Goal: Task Accomplishment & Management: Use online tool/utility

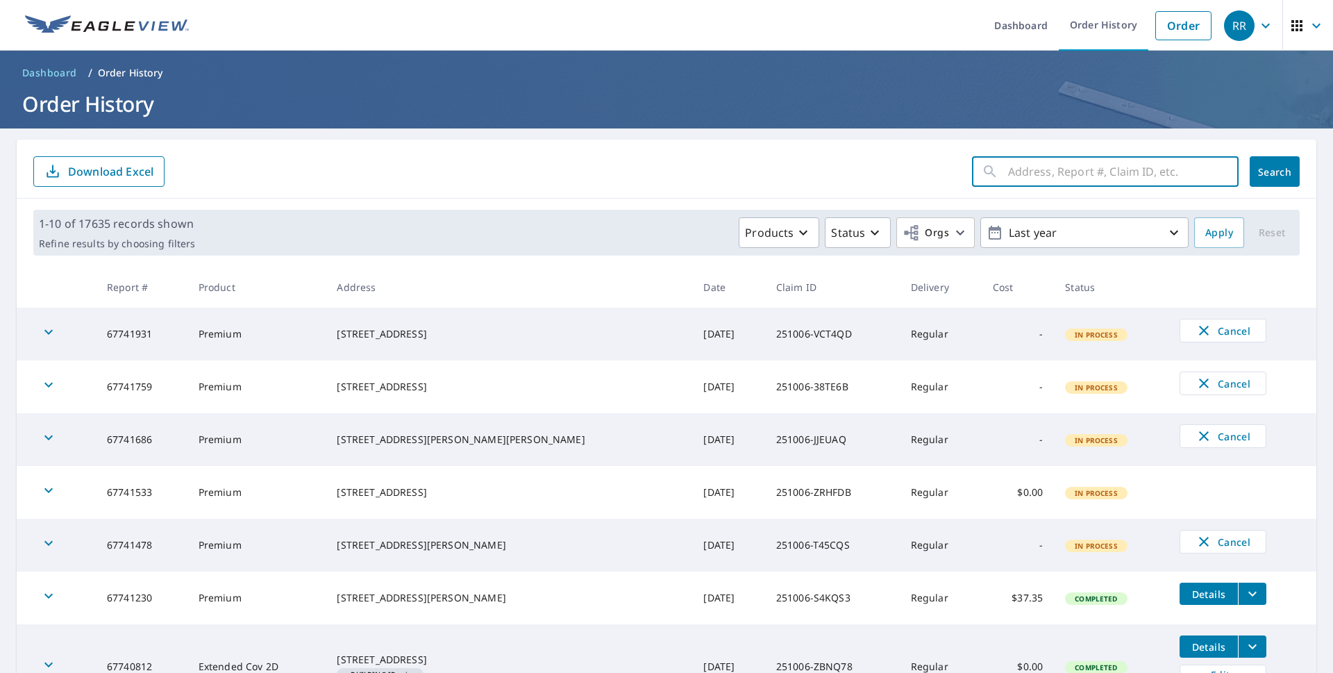
click at [1043, 167] on input "text" at bounding box center [1123, 171] width 231 height 39
paste input "251006-ZBNQ78"
type input "251006-ZBNQ78"
click at [1274, 161] on button "Search" at bounding box center [1275, 171] width 50 height 31
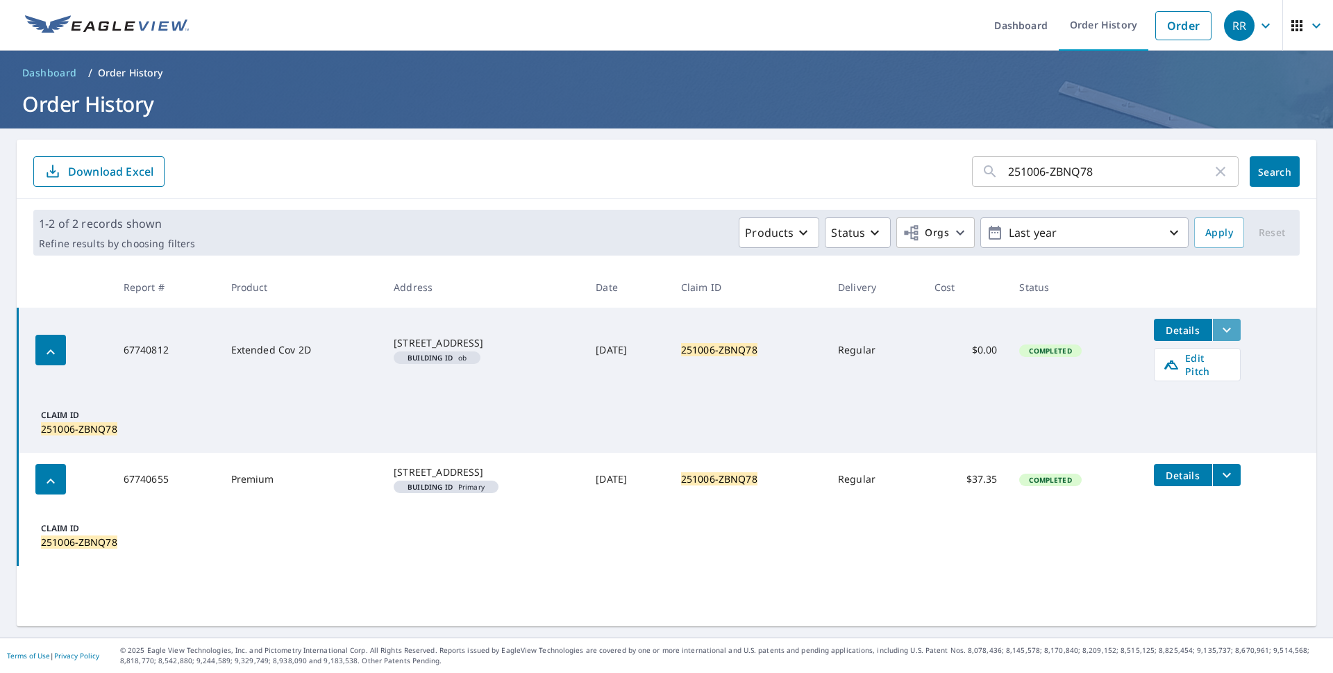
click at [1219, 334] on icon "filesDropdownBtn-67740812" at bounding box center [1227, 330] width 17 height 17
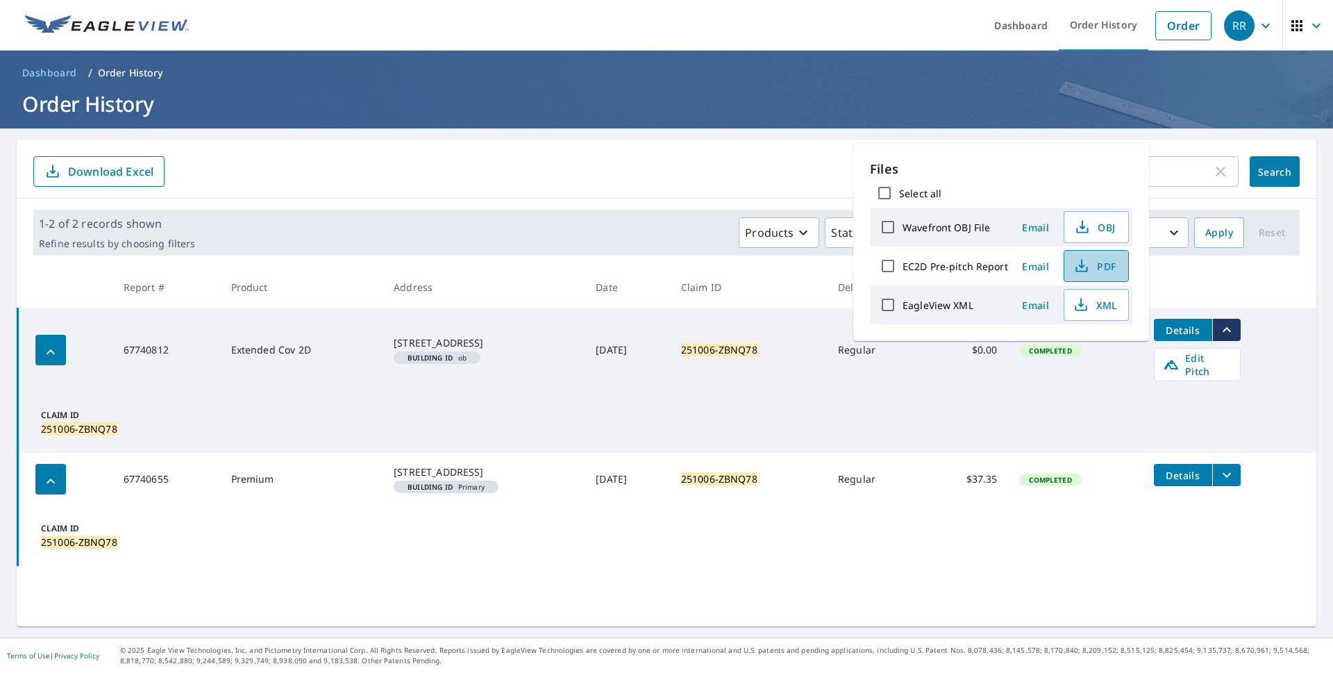
click at [1108, 263] on span "PDF" at bounding box center [1095, 266] width 44 height 17
click at [1183, 360] on span "Edit Pitch" at bounding box center [1197, 364] width 69 height 26
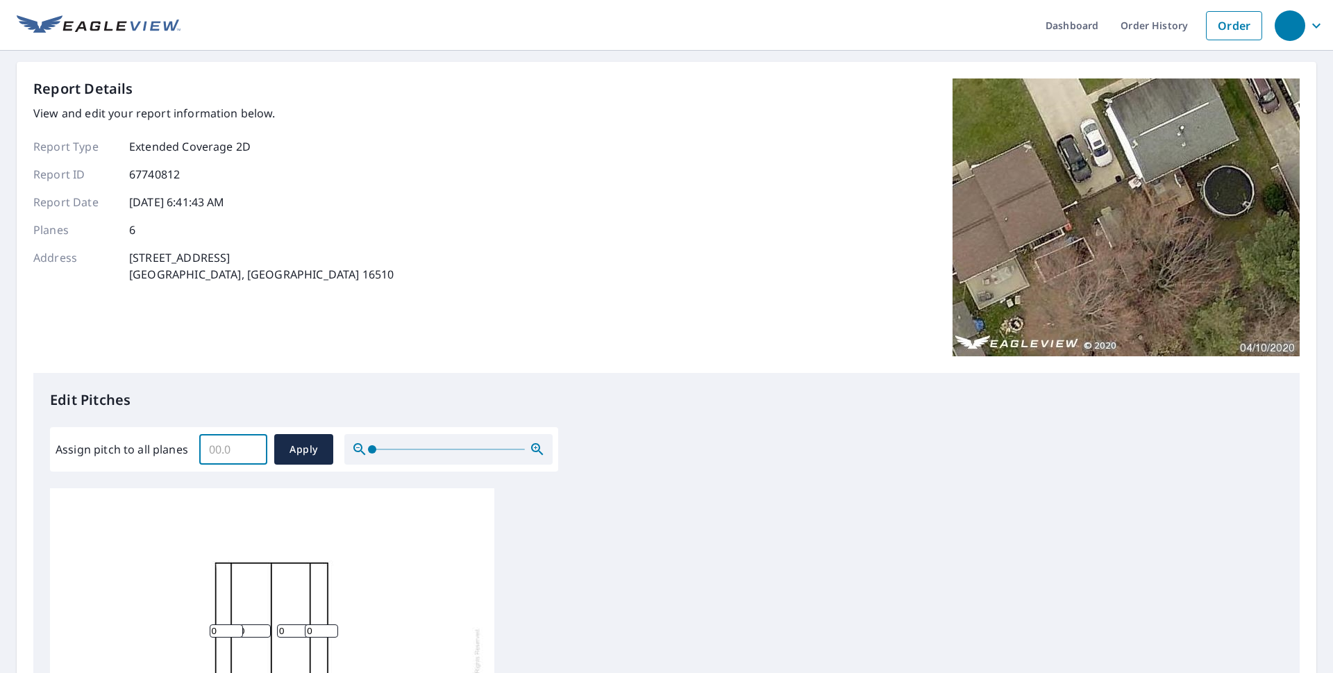
click at [229, 452] on input "Assign pitch to all planes" at bounding box center [233, 449] width 68 height 39
type input "3"
click at [298, 447] on span "Apply" at bounding box center [303, 449] width 37 height 17
type input "3"
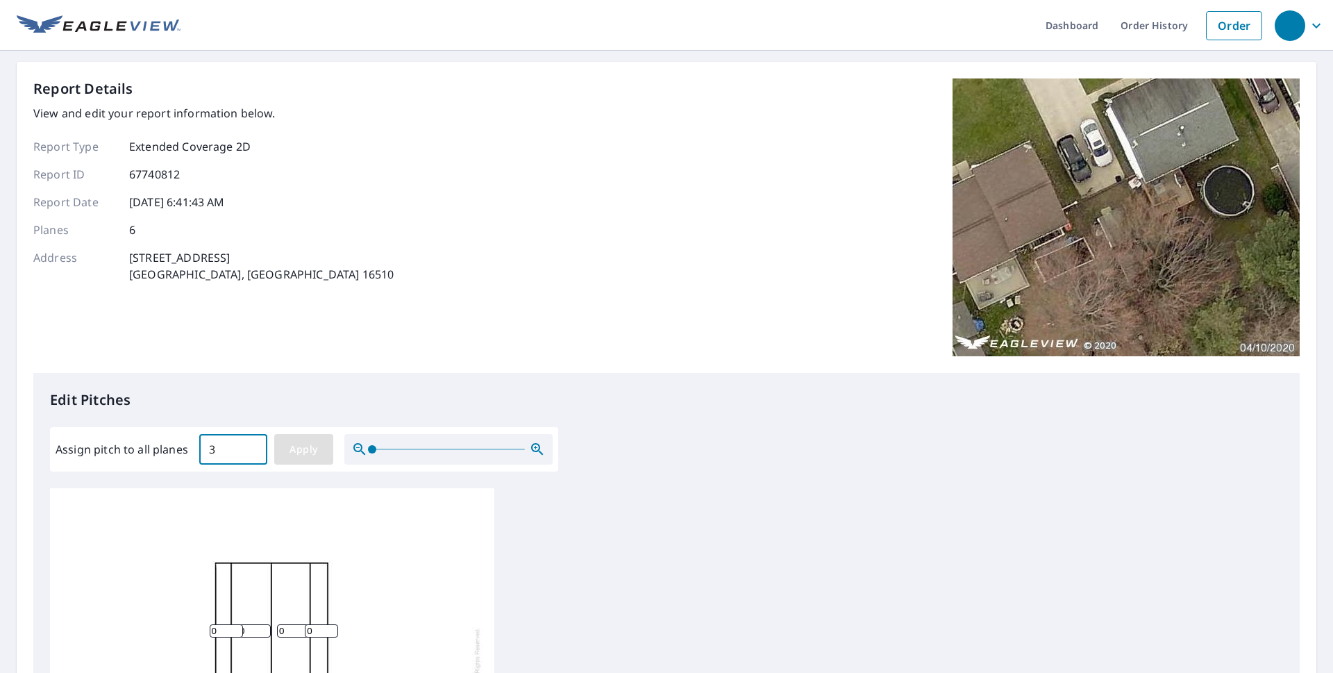
type input "3"
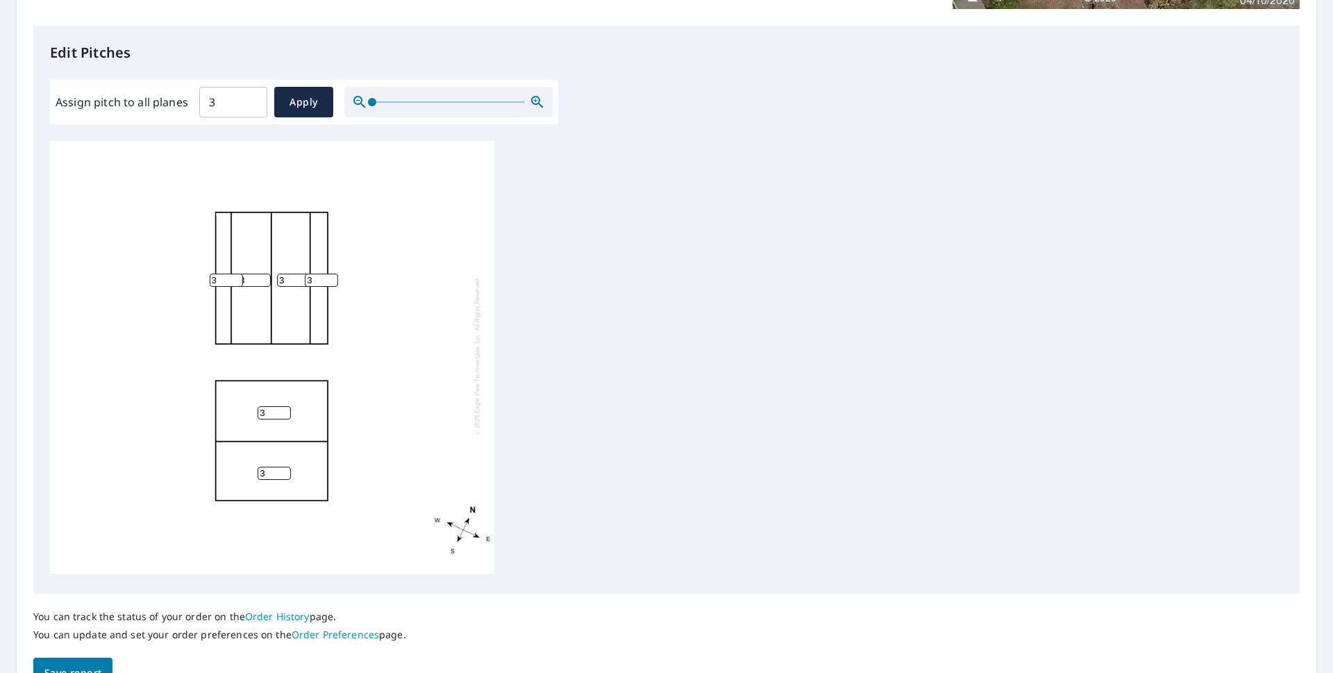
scroll to position [426, 0]
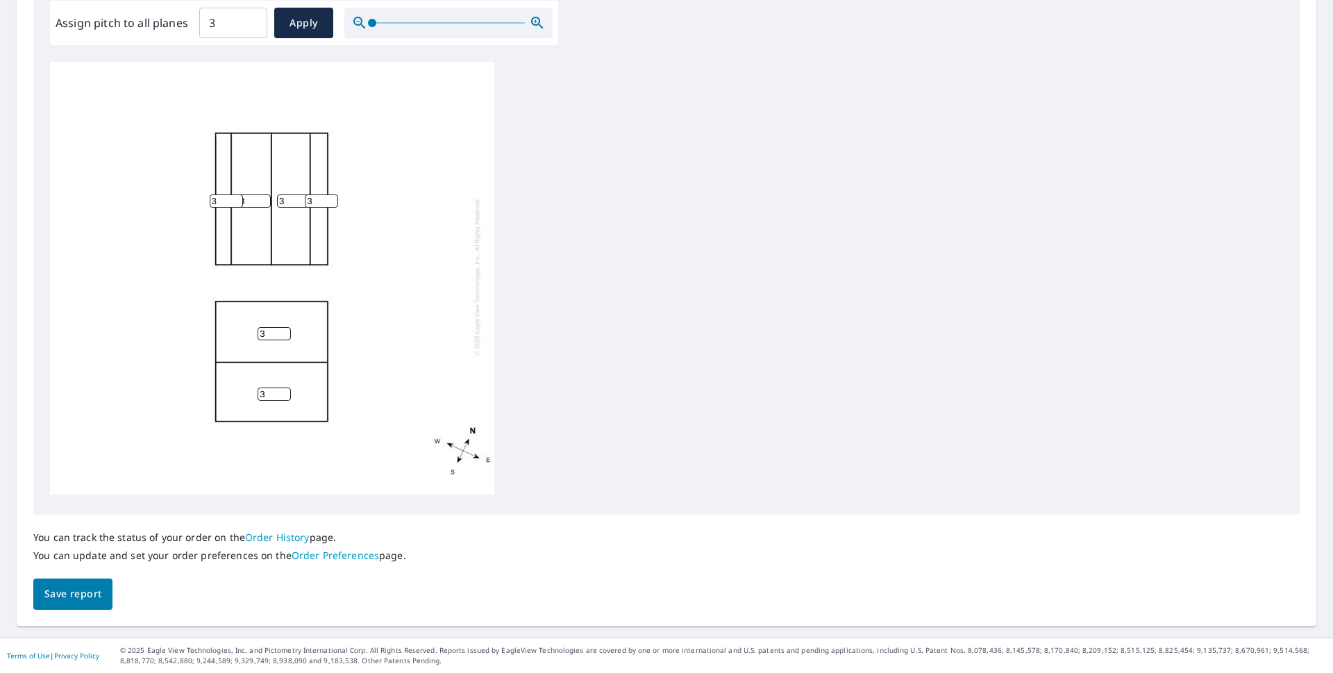
click at [61, 586] on span "Save report" at bounding box center [72, 593] width 57 height 17
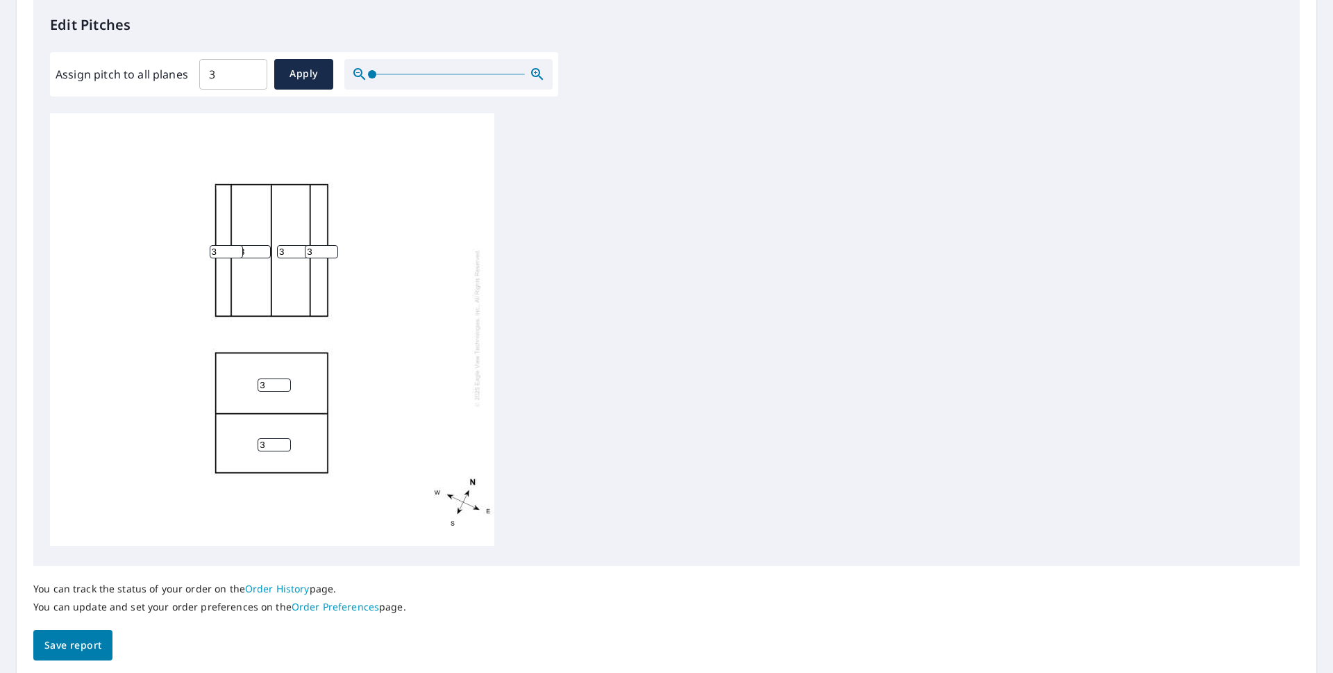
scroll to position [0, 0]
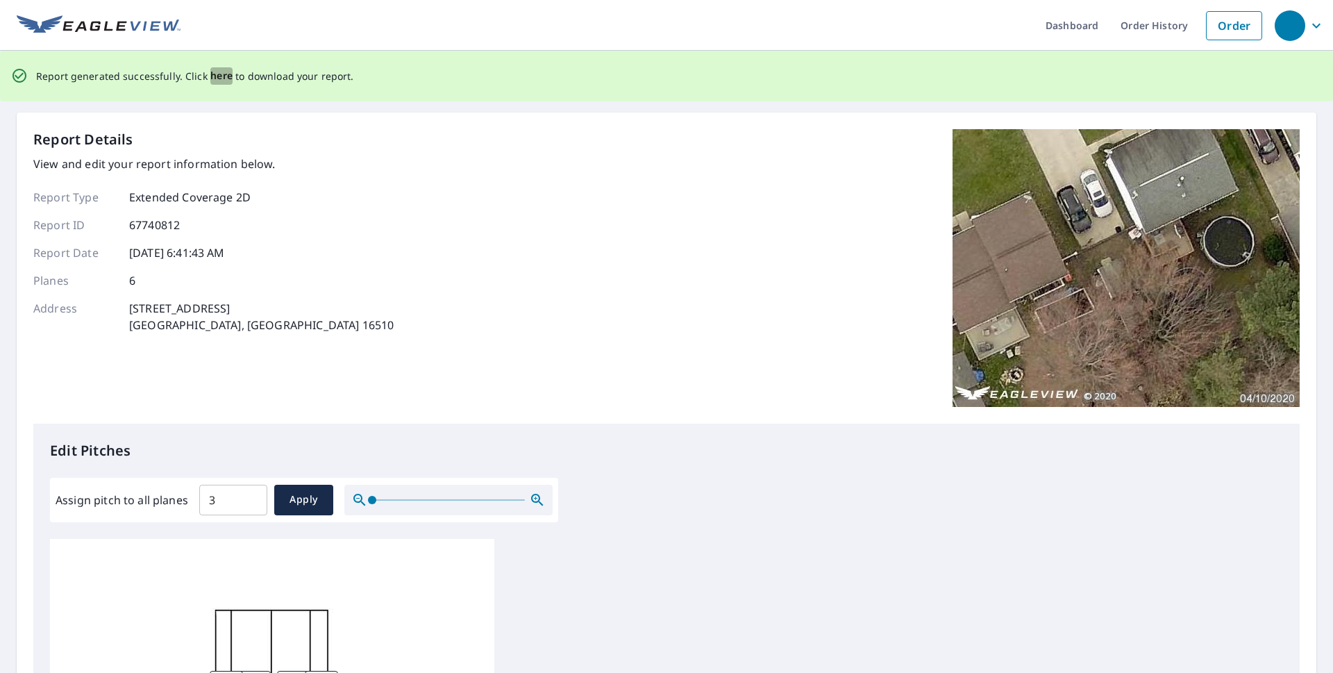
click at [216, 76] on span "here" at bounding box center [221, 75] width 23 height 17
